Goal: Navigation & Orientation: Find specific page/section

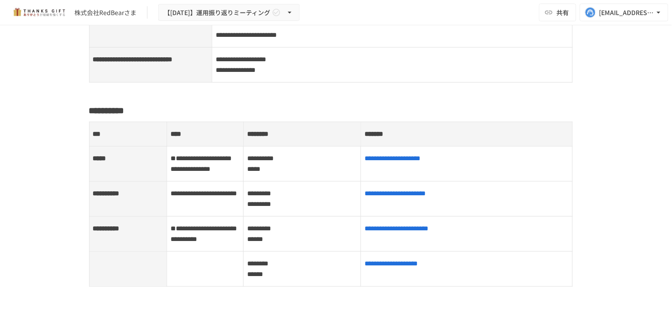
scroll to position [510, 0]
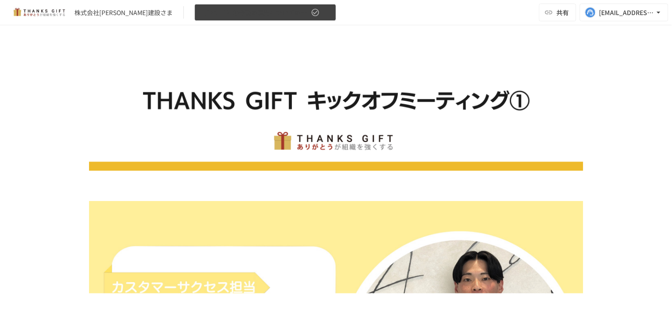
click at [265, 6] on button "【[DATE]】①今後の運用についてのご案内/THANKS GIFTキックオフMTG" at bounding box center [266, 12] width 142 height 17
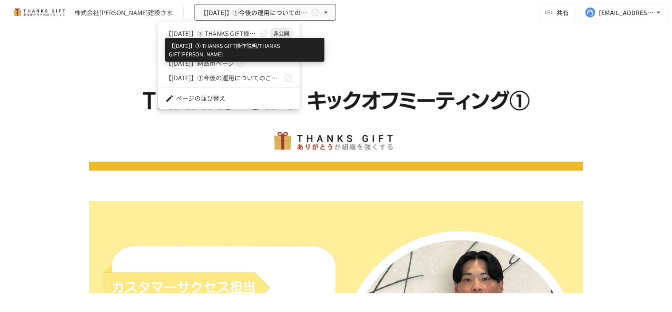
click at [244, 30] on span "【[DATE]】➂ THANKS GIFT操作説明/THANKS GIFT[PERSON_NAME]" at bounding box center [211, 33] width 92 height 9
